Goal: Information Seeking & Learning: Learn about a topic

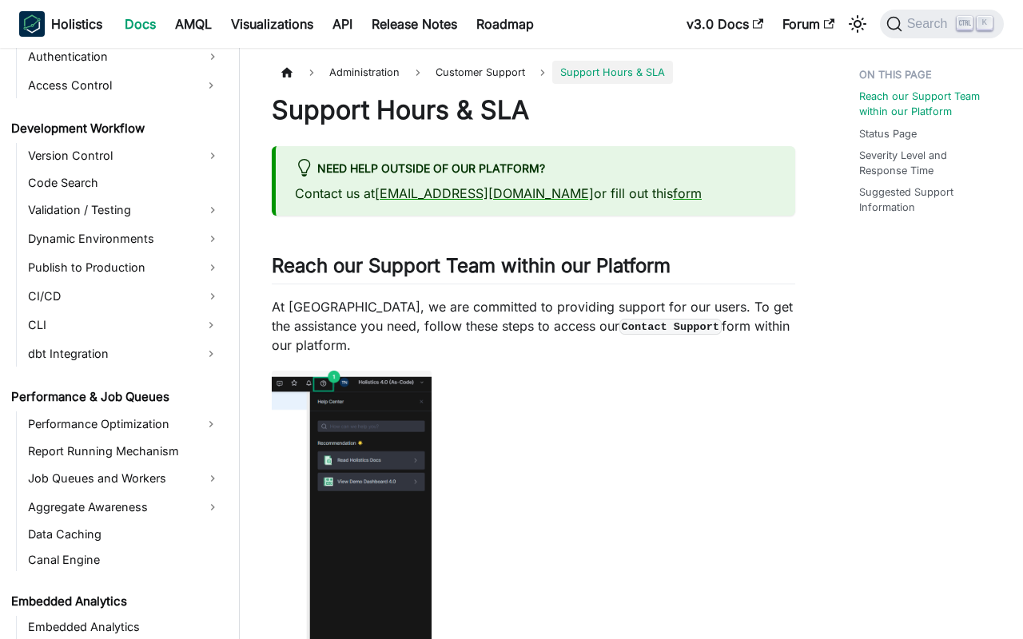
scroll to position [1730, 0]
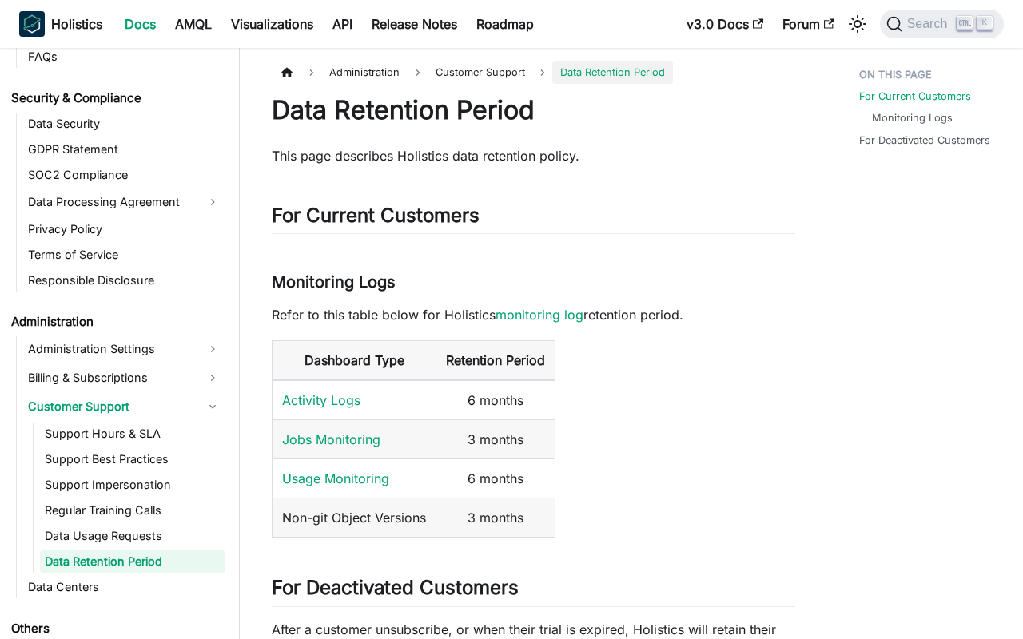
scroll to position [1858, 0]
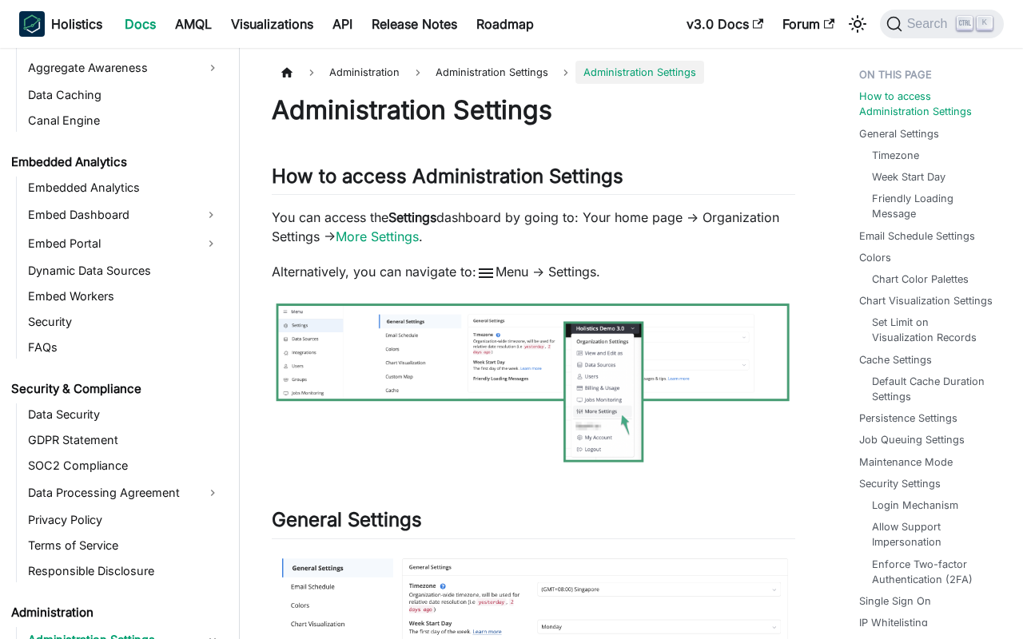
scroll to position [1672, 0]
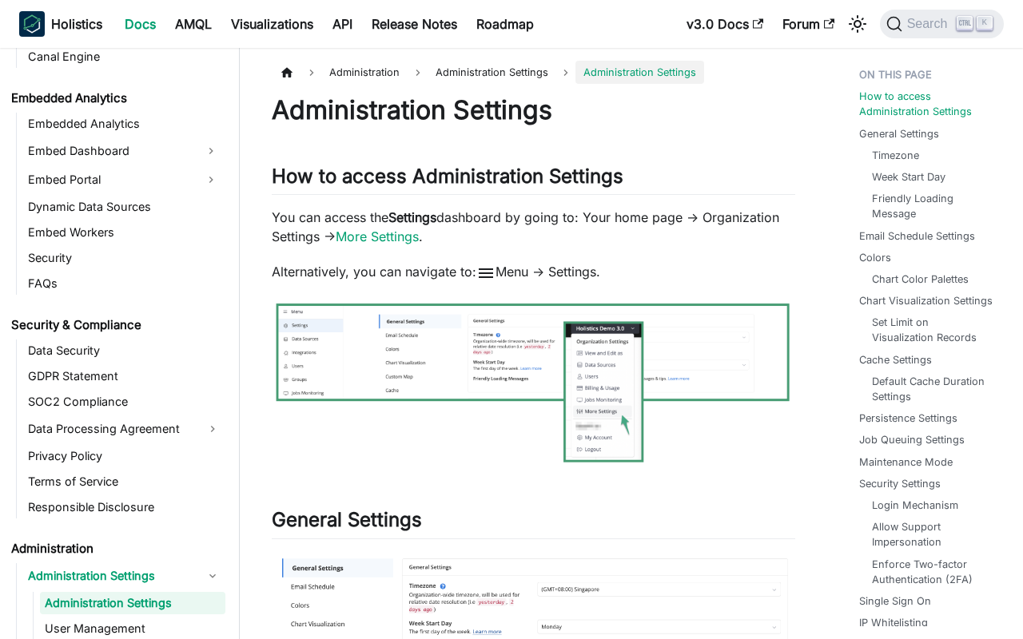
scroll to position [1672, 0]
